Goal: Find contact information: Find contact information

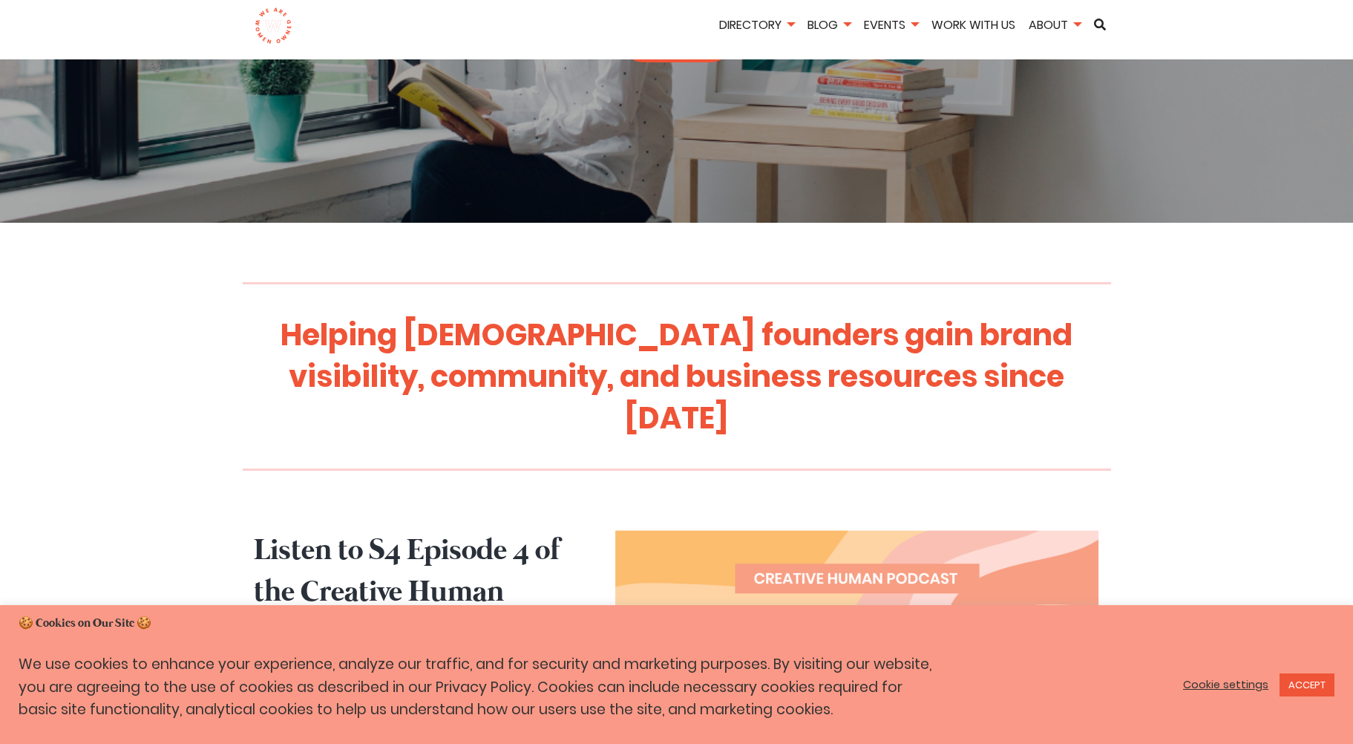
scroll to position [371, 0]
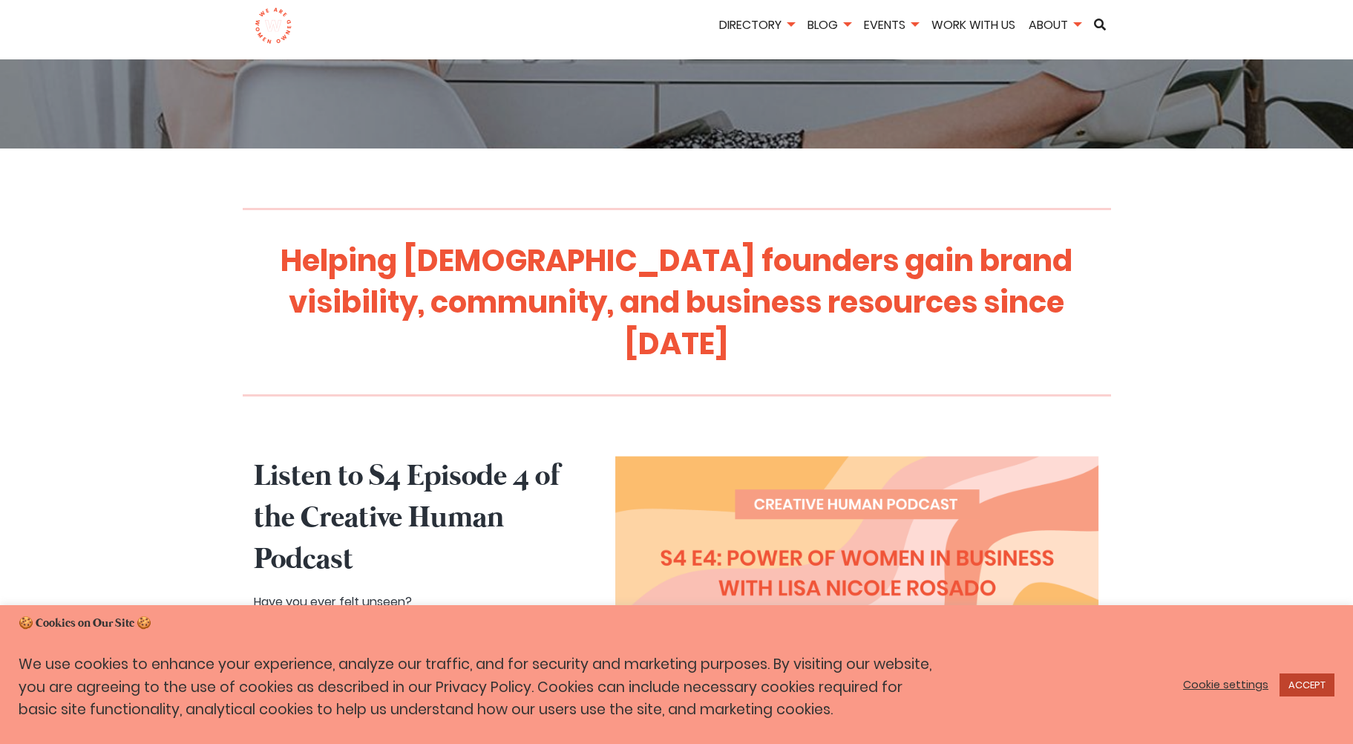
click at [1312, 683] on link "ACCEPT" at bounding box center [1307, 684] width 55 height 23
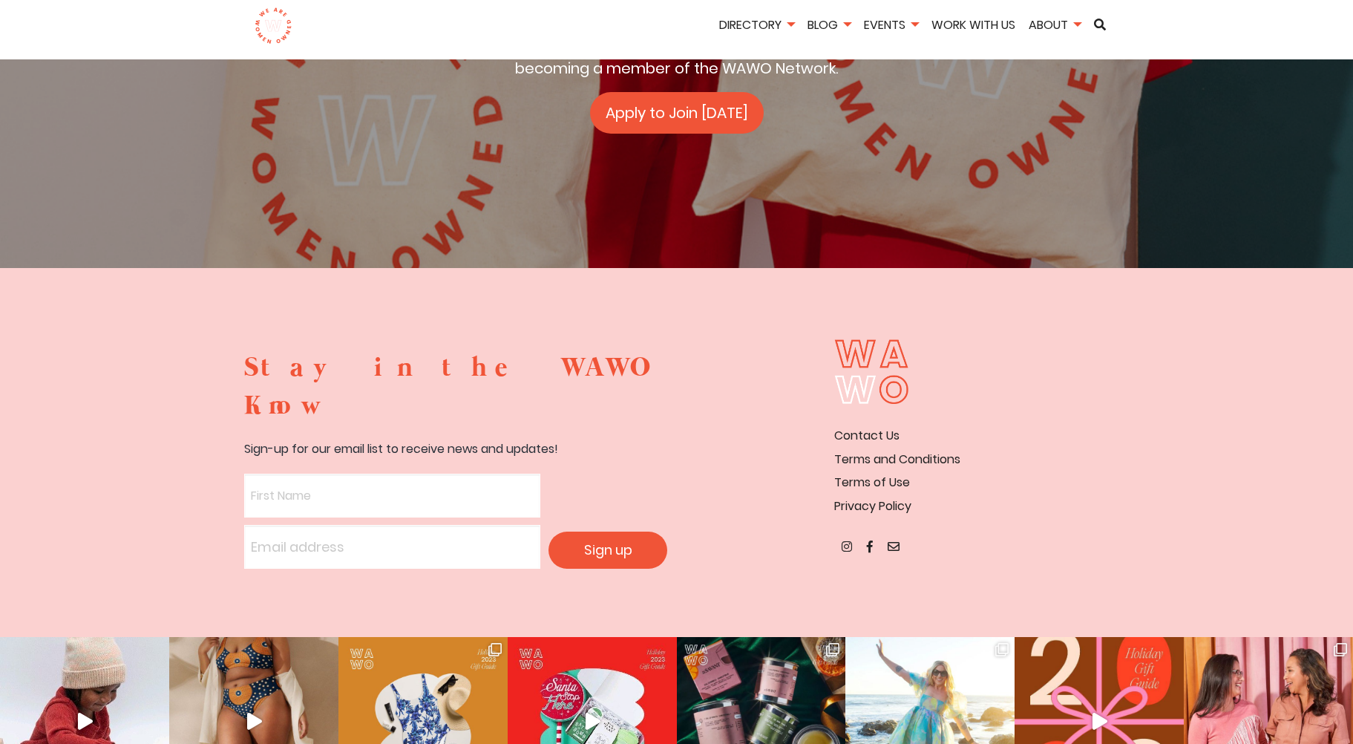
scroll to position [2625, 0]
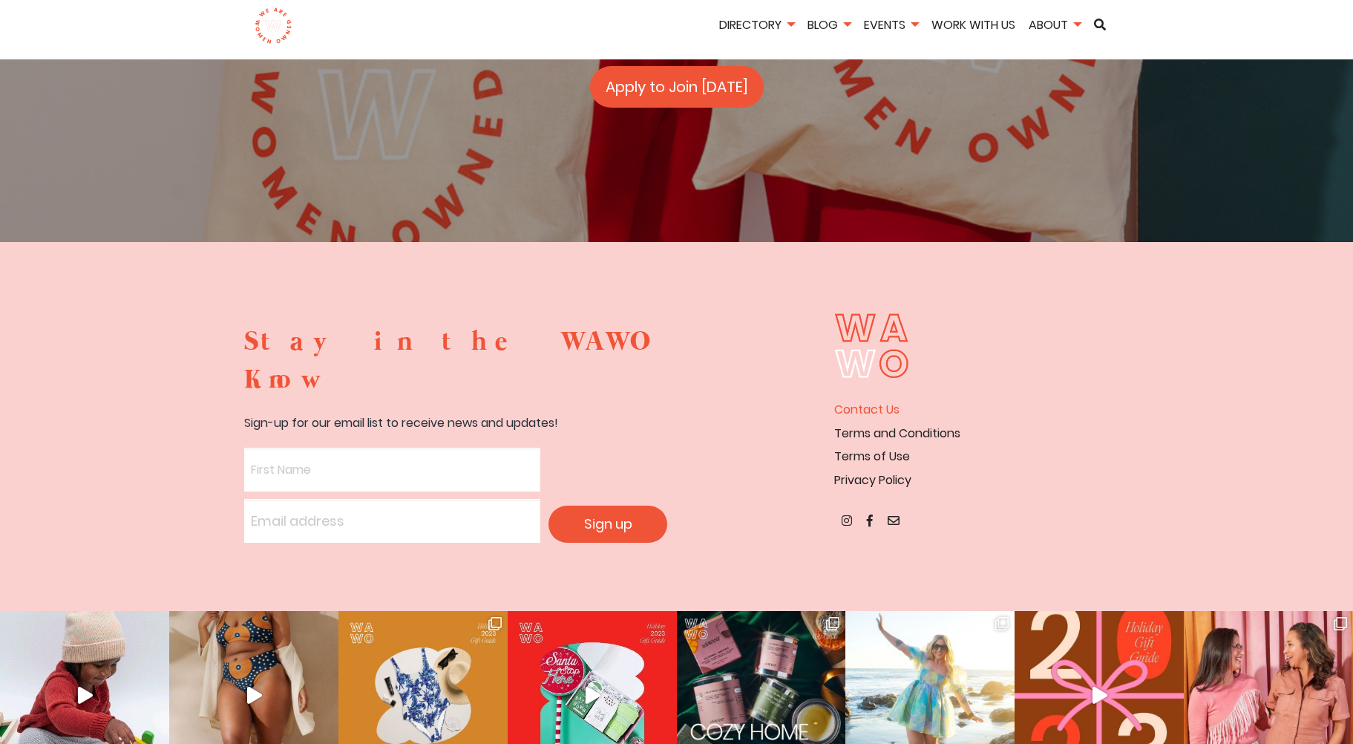
click at [870, 401] on link "Contact Us" at bounding box center [866, 409] width 65 height 17
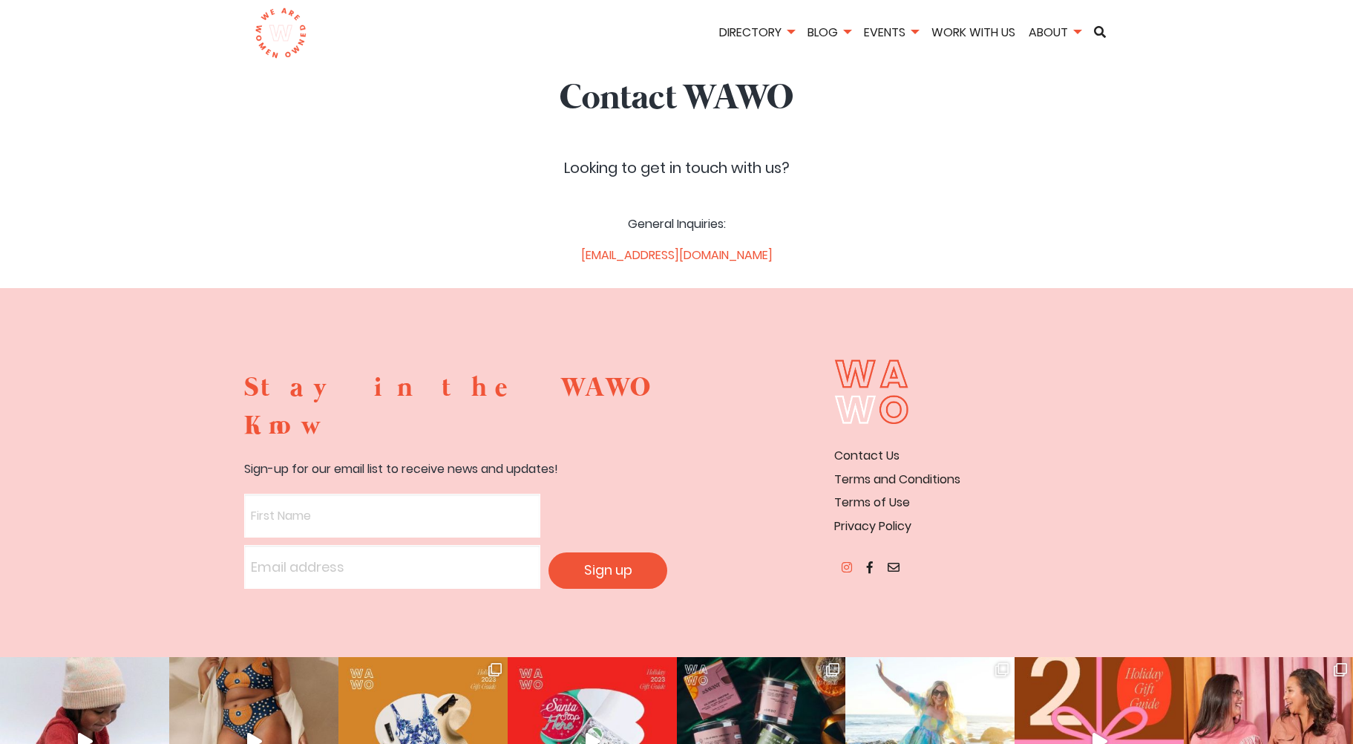
click at [846, 561] on icon at bounding box center [847, 567] width 10 height 12
click at [272, 42] on img at bounding box center [281, 33] width 53 height 52
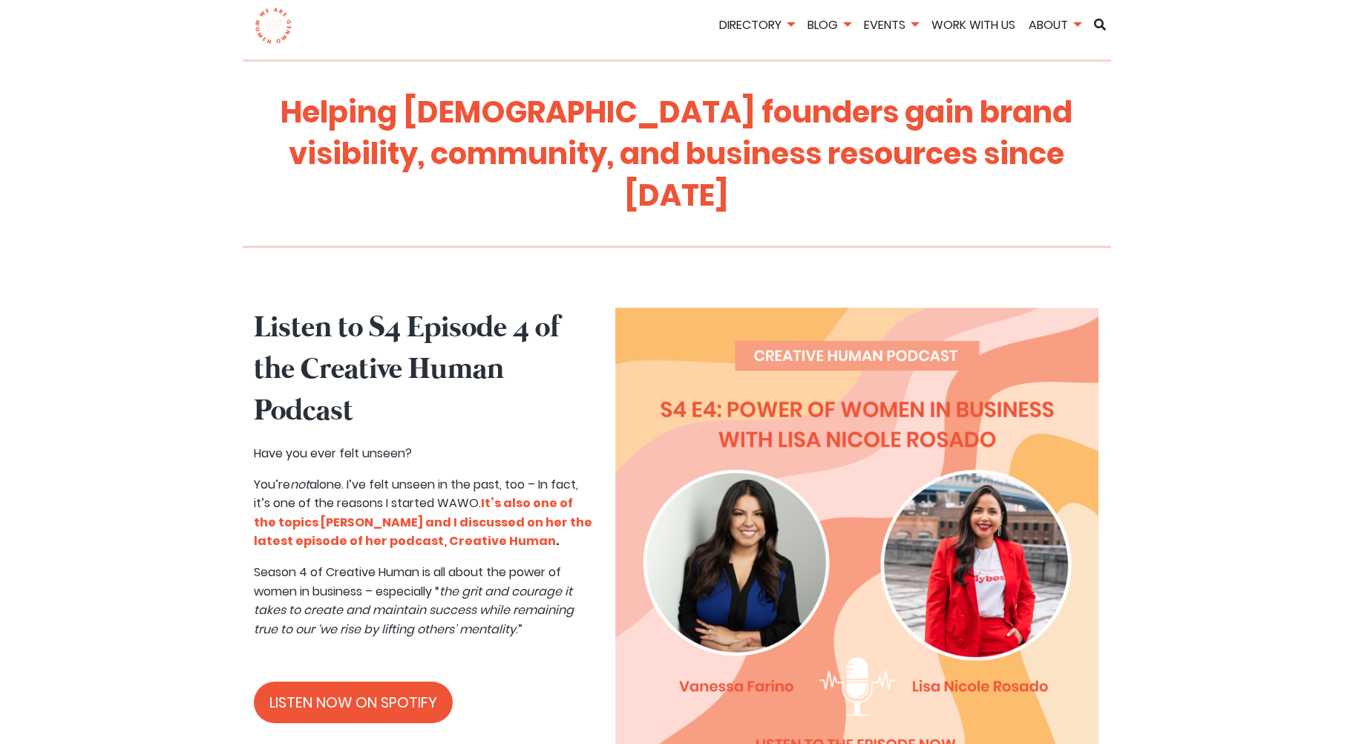
scroll to position [74, 0]
